Goal: Obtain resource: Obtain resource

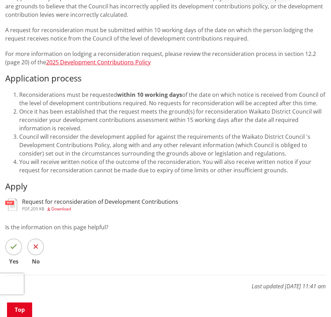
scroll to position [175, 0]
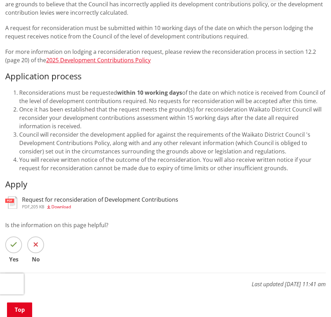
click at [64, 204] on span "Download" at bounding box center [61, 207] width 20 height 6
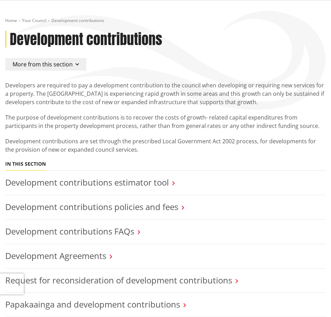
scroll to position [70, 0]
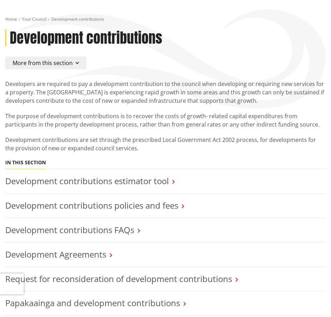
click at [172, 176] on h3 "Development contributions estimator tool" at bounding box center [165, 181] width 320 height 10
click at [136, 175] on link "Development contributions estimator tool" at bounding box center [86, 181] width 163 height 12
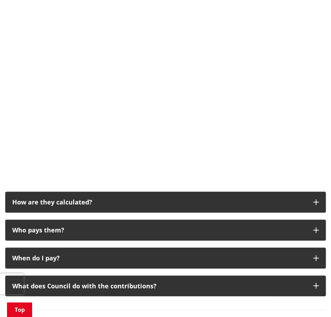
scroll to position [349, 0]
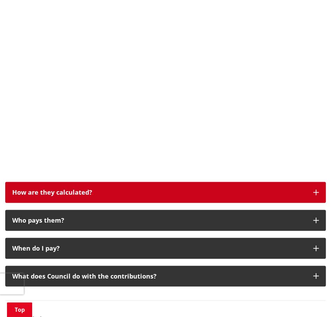
click at [132, 189] on div "How are they calculated?" at bounding box center [159, 192] width 294 height 7
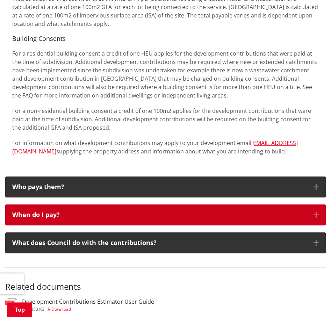
scroll to position [734, 0]
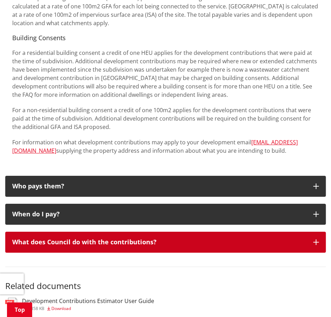
click at [99, 239] on div "What does Council do with the contributions?" at bounding box center [159, 242] width 294 height 7
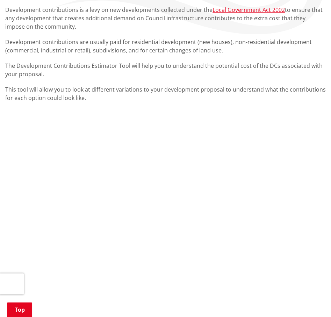
scroll to position [140, 0]
